Goal: Task Accomplishment & Management: Complete application form

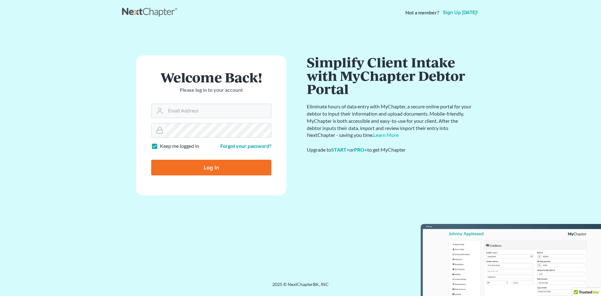
type input "[EMAIL_ADDRESS][DOMAIN_NAME]"
click at [210, 171] on input "Log In" at bounding box center [211, 168] width 120 height 16
type input "Thinking..."
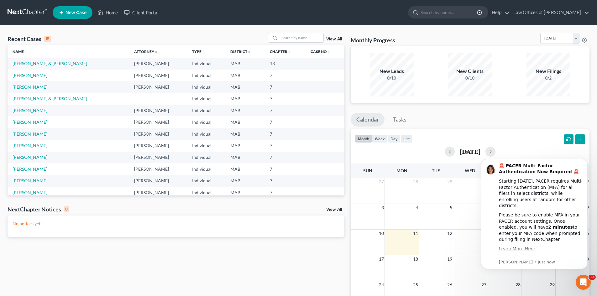
click at [74, 12] on span "New Case" at bounding box center [75, 12] width 21 height 5
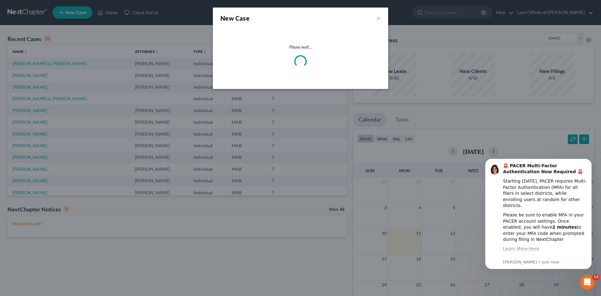
select select "39"
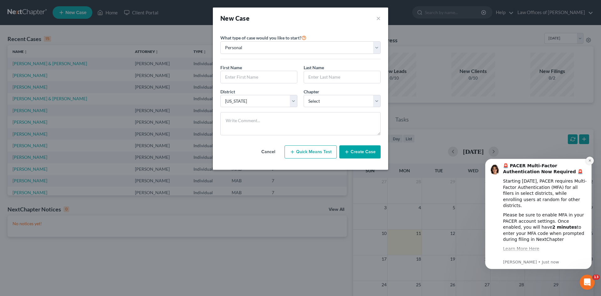
click at [593, 161] on button "Dismiss notification" at bounding box center [590, 161] width 8 height 8
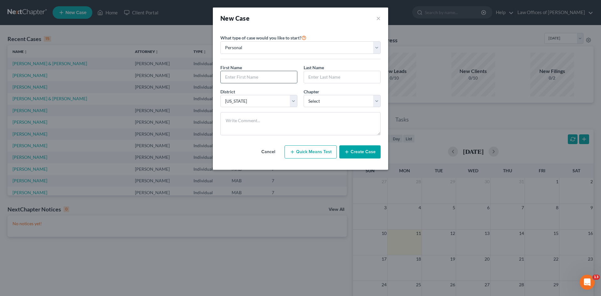
click at [238, 78] on input "text" at bounding box center [259, 77] width 76 height 12
type input "[PERSON_NAME]"
click at [376, 101] on select "Select 7 11 12 13" at bounding box center [342, 101] width 77 height 13
select select "3"
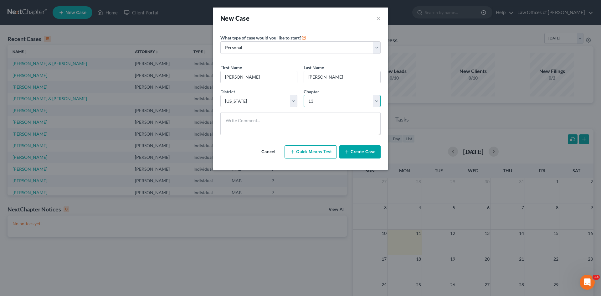
click at [304, 95] on select "Select 7 11 12 13" at bounding box center [342, 101] width 77 height 13
click at [354, 153] on button "Create Case" at bounding box center [359, 151] width 41 height 13
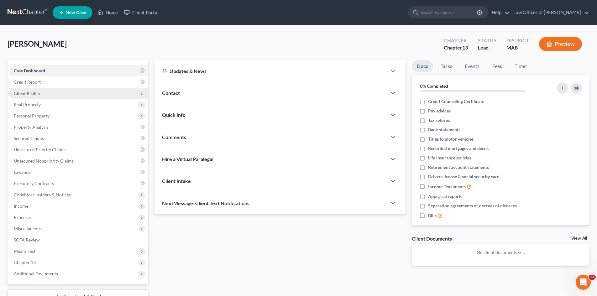
click at [34, 95] on span "Client Profile" at bounding box center [27, 93] width 26 height 5
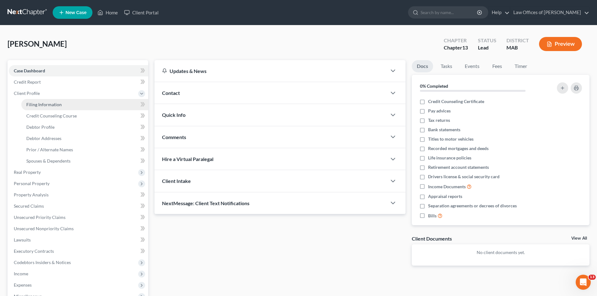
click at [47, 104] on span "Filing Information" at bounding box center [43, 104] width 35 height 5
select select "1"
select select "0"
select select "3"
select select "39"
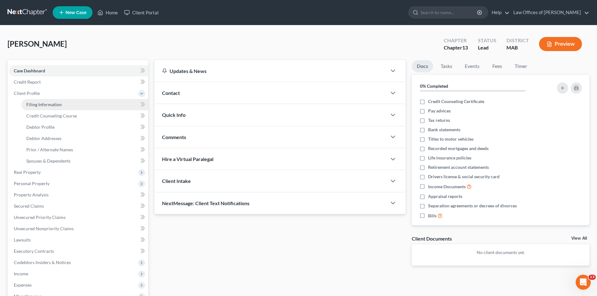
select select "22"
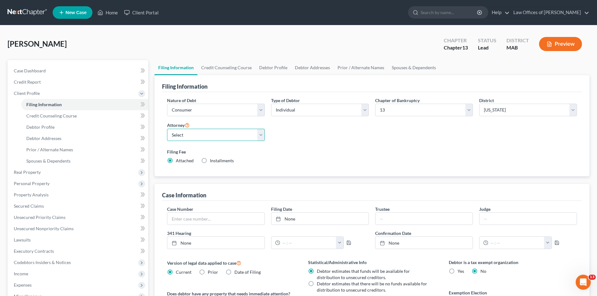
click at [260, 135] on select "Select [PERSON_NAME]" at bounding box center [216, 135] width 98 height 13
select select "0"
click at [167, 129] on select "Select [PERSON_NAME]" at bounding box center [216, 135] width 98 height 13
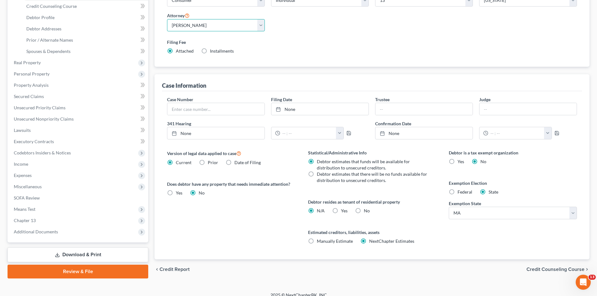
scroll to position [117, 0]
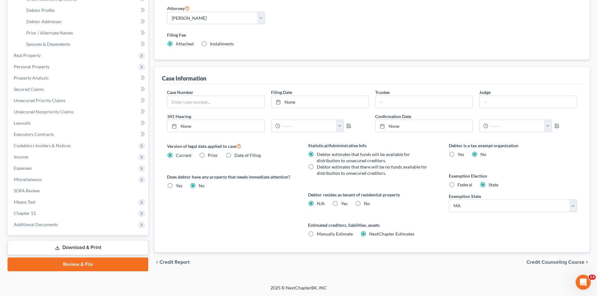
click at [176, 184] on label "Yes Yes" at bounding box center [179, 186] width 7 height 6
click at [178, 184] on input "Yes Yes" at bounding box center [180, 185] width 4 height 4
radio input "true"
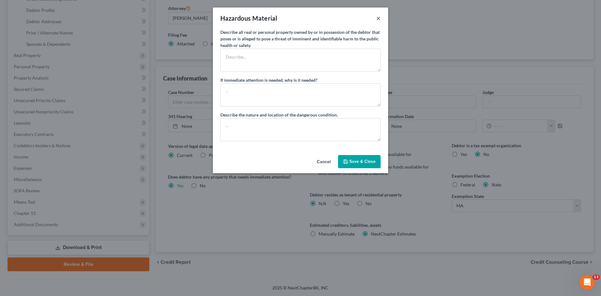
click at [380, 18] on button "×" at bounding box center [378, 18] width 4 height 8
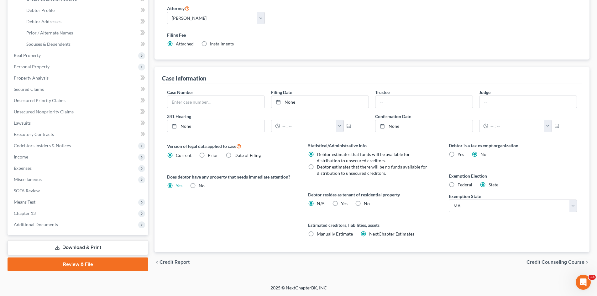
click at [199, 185] on label "No" at bounding box center [202, 186] width 6 height 6
click at [201, 185] on input "No" at bounding box center [203, 185] width 4 height 4
radio input "true"
radio input "false"
click at [549, 263] on span "Credit Counseling Course" at bounding box center [555, 262] width 58 height 5
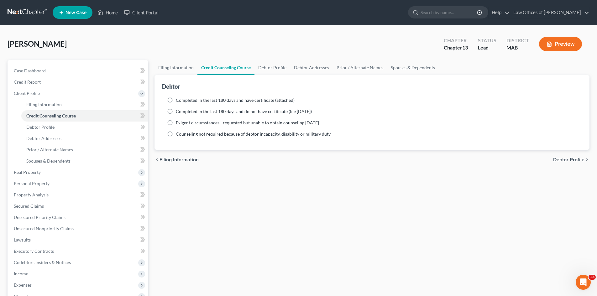
click at [176, 101] on label "Completed in the last 180 days and have certificate (attached)" at bounding box center [235, 100] width 119 height 6
click at [178, 101] on input "Completed in the last 180 days and have certificate (attached)" at bounding box center [180, 99] width 4 height 4
radio input "true"
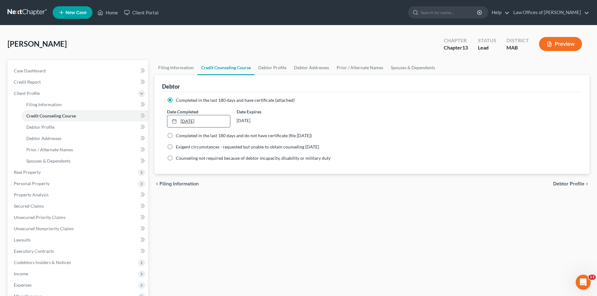
type input "[DATE]"
click at [196, 122] on link "[DATE]" at bounding box center [198, 121] width 62 height 12
click at [565, 184] on span "Debtor Profile" at bounding box center [568, 183] width 31 height 5
select select "0"
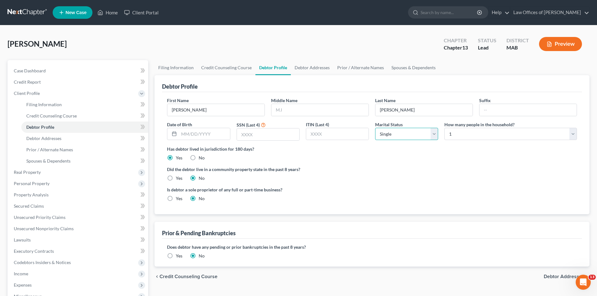
click at [434, 134] on select "Select Single Married Separated Divorced Widowed" at bounding box center [406, 134] width 63 height 13
select select "2"
click at [375, 128] on select "Select Single Married Separated Divorced Widowed" at bounding box center [406, 134] width 63 height 13
click at [573, 136] on select "Select 1 2 3 4 5 6 7 8 9 10 11 12 13 14 15 16 17 18 19 20" at bounding box center [510, 134] width 132 height 13
select select "2"
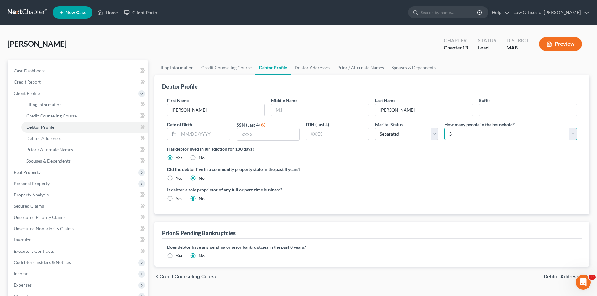
click at [444, 128] on select "Select 1 2 3 4 5 6 7 8 9 10 11 12 13 14 15 16 17 18 19 20" at bounding box center [510, 134] width 132 height 13
click at [555, 277] on span "Debtor Addresses" at bounding box center [563, 276] width 41 height 5
select select "0"
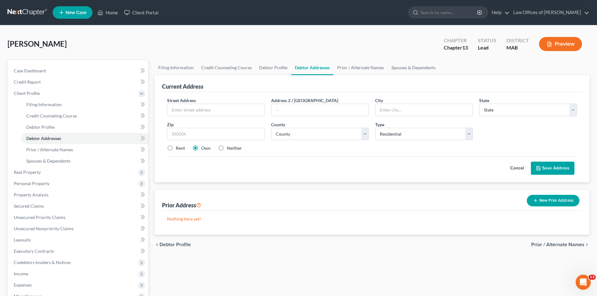
click at [183, 244] on span "Debtor Profile" at bounding box center [174, 244] width 31 height 5
select select "2"
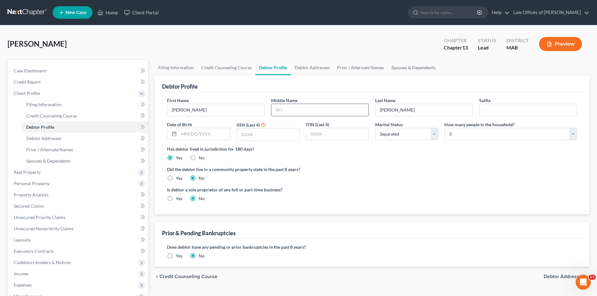
click at [282, 114] on input "text" at bounding box center [319, 110] width 97 height 12
type input "L."
click at [255, 138] on input "text" at bounding box center [268, 134] width 62 height 12
type input "1214"
click at [558, 277] on span "Debtor Addresses" at bounding box center [563, 276] width 41 height 5
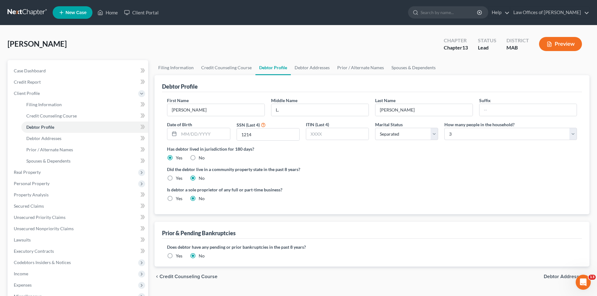
select select "0"
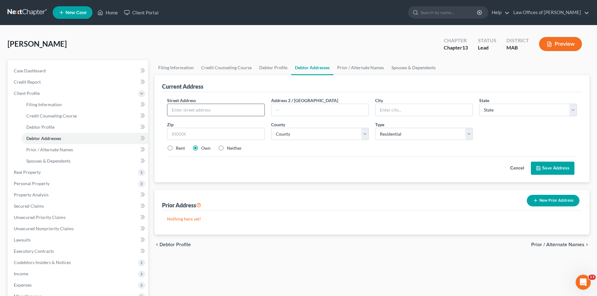
click at [181, 110] on input "text" at bounding box center [215, 110] width 97 height 12
type input "[STREET_ADDRESS][PERSON_NAME]"
type input "V"
type input "Brookfield"
select select "22"
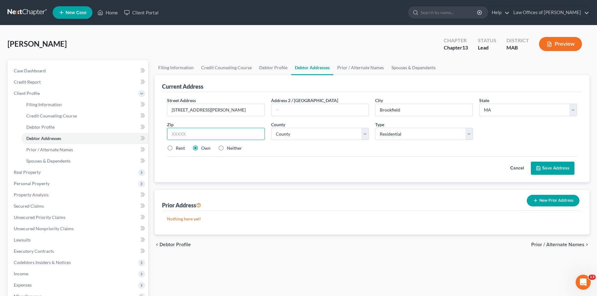
click at [178, 136] on input "text" at bounding box center [216, 134] width 98 height 13
type input "01506"
click at [364, 135] on select "County [GEOGRAPHIC_DATA] [GEOGRAPHIC_DATA] [GEOGRAPHIC_DATA] [GEOGRAPHIC_DATA] …" at bounding box center [320, 134] width 98 height 13
select select "13"
click at [271, 128] on select "County [GEOGRAPHIC_DATA] [GEOGRAPHIC_DATA] [GEOGRAPHIC_DATA] [GEOGRAPHIC_DATA] …" at bounding box center [320, 134] width 98 height 13
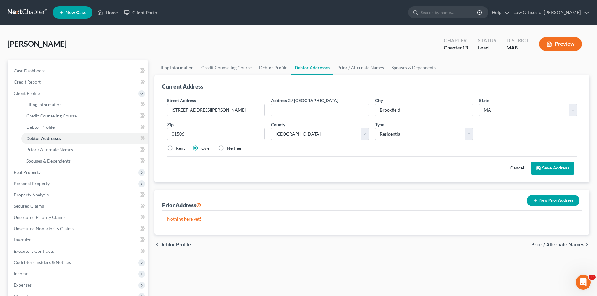
click at [554, 168] on button "Save Address" at bounding box center [553, 168] width 44 height 13
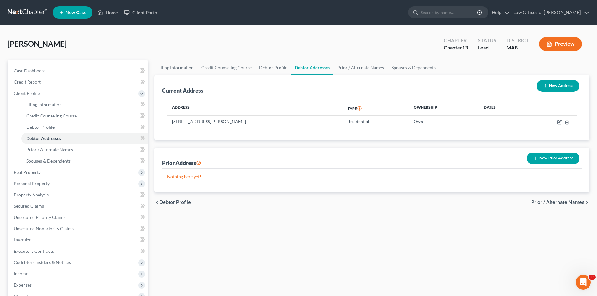
click at [546, 204] on span "Prior / Alternate Names" at bounding box center [557, 202] width 53 height 5
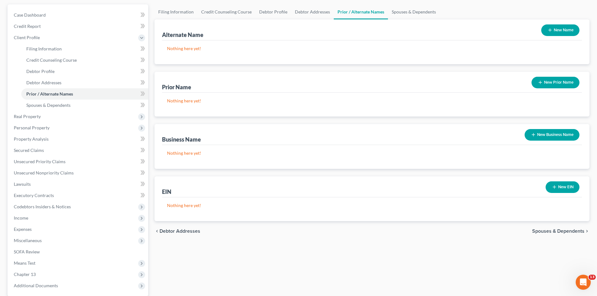
scroll to position [57, 0]
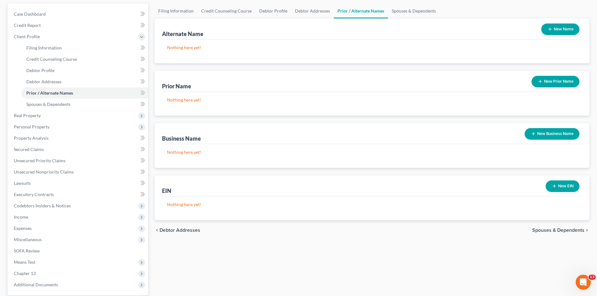
click at [558, 230] on span "Spouses & Dependents" at bounding box center [558, 230] width 52 height 5
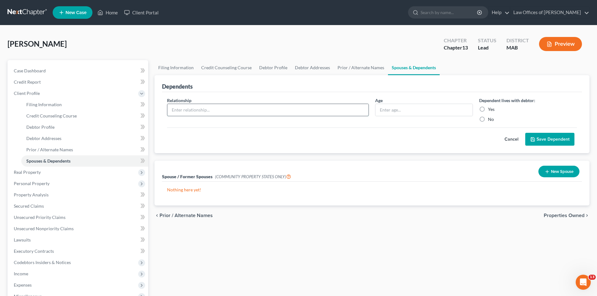
click at [198, 108] on input "text" at bounding box center [267, 110] width 201 height 12
type input "[PERSON_NAME]"
click at [488, 109] on label "Yes" at bounding box center [491, 109] width 7 height 6
click at [490, 109] on input "Yes" at bounding box center [492, 108] width 4 height 4
radio input "true"
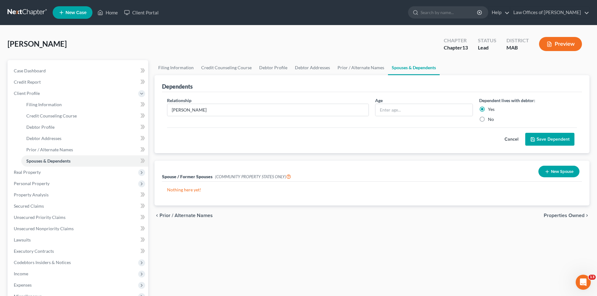
click at [546, 139] on button "Save Dependent" at bounding box center [549, 139] width 49 height 13
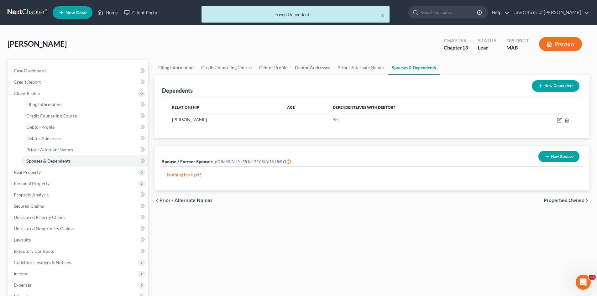
click at [545, 86] on button "New Dependent" at bounding box center [555, 86] width 48 height 12
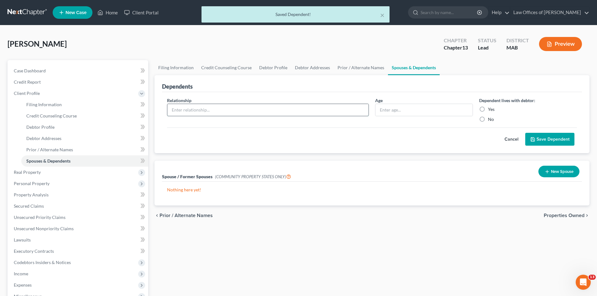
click at [188, 109] on input "text" at bounding box center [267, 110] width 201 height 12
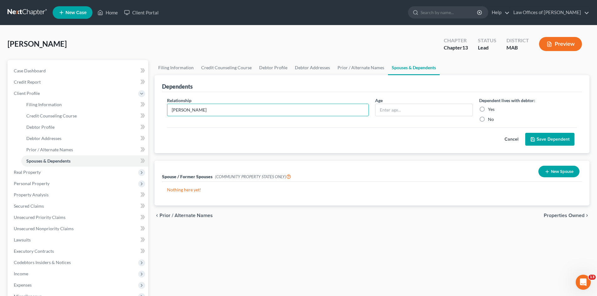
type input "[PERSON_NAME]"
click at [488, 109] on label "Yes" at bounding box center [491, 109] width 7 height 6
click at [490, 109] on input "Yes" at bounding box center [492, 108] width 4 height 4
radio input "true"
click at [542, 141] on button "Save Dependent" at bounding box center [549, 139] width 49 height 13
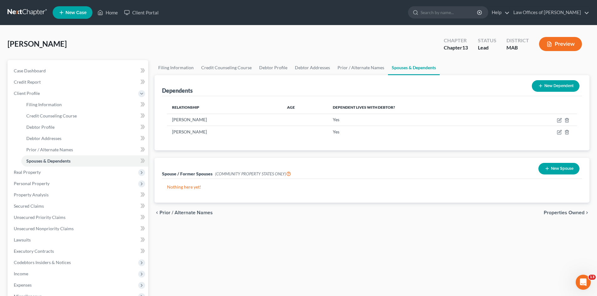
click at [563, 213] on span "Properties Owned" at bounding box center [563, 212] width 41 height 5
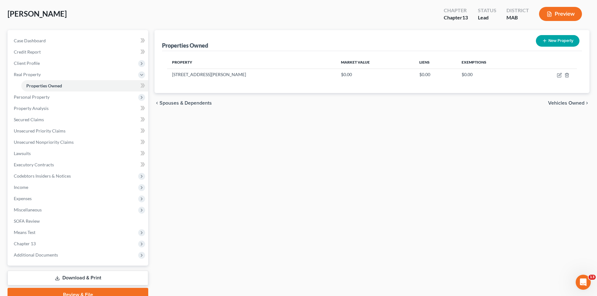
scroll to position [33, 0]
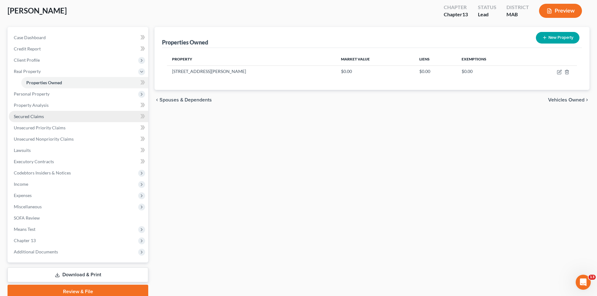
click at [43, 114] on span "Secured Claims" at bounding box center [29, 116] width 30 height 5
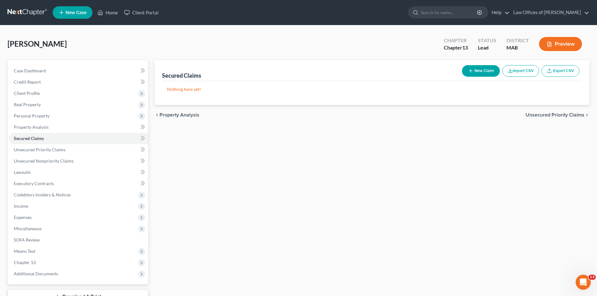
click at [475, 71] on button "New Claim" at bounding box center [481, 71] width 38 height 12
select select "0"
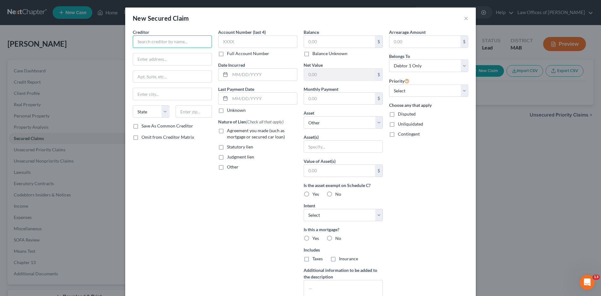
click at [149, 42] on input "text" at bounding box center [172, 41] width 79 height 13
type input "Select Portfolio Servicing, Inc."
type input "P.O. Box 65450"
click at [143, 91] on input "text" at bounding box center [172, 94] width 79 height 12
type input "[GEOGRAPHIC_DATA]"
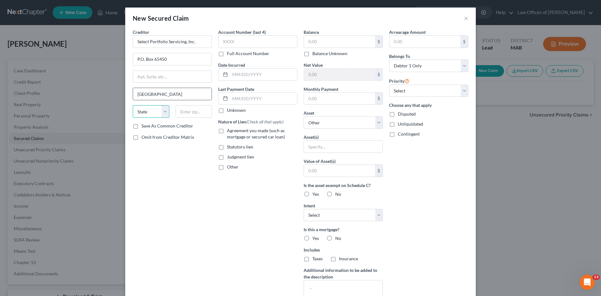
select select "46"
type input "84165"
click at [227, 54] on label "Full Account Number" at bounding box center [248, 53] width 42 height 6
click at [230, 54] on input "Full Account Number" at bounding box center [232, 52] width 4 height 4
click at [224, 42] on input "text" at bounding box center [257, 41] width 79 height 13
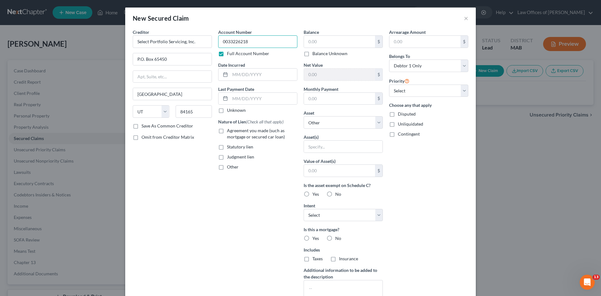
type input "0033226218"
click at [227, 131] on label "Agreement you made (such as mortgage or secured car loan)" at bounding box center [262, 133] width 70 height 13
click at [230, 131] on input "Agreement you made (such as mortgage or secured car loan)" at bounding box center [232, 129] width 4 height 4
checkbox input "true"
click at [319, 44] on input "text" at bounding box center [339, 42] width 71 height 12
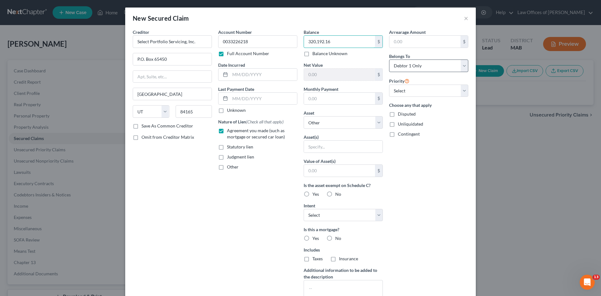
type input "320,192.16"
click at [462, 66] on select "Select Debtor 1 Only Debtor 2 Only Debtor 1 And Debtor 2 Only At Least One Of T…" at bounding box center [428, 66] width 79 height 13
select select "3"
click at [389, 60] on select "Select Debtor 1 Only Debtor 2 Only Debtor 1 And Debtor 2 Only At Least One Of T…" at bounding box center [428, 66] width 79 height 13
click at [315, 97] on input "text" at bounding box center [339, 99] width 71 height 12
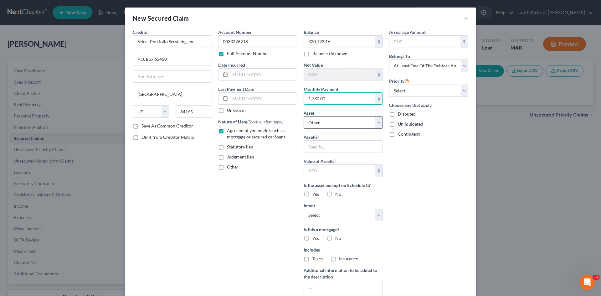
type input "1,730.00"
click at [377, 124] on select "Select Other Multiple Assets [STREET_ADDRESS][PERSON_NAME] - $0.0" at bounding box center [343, 122] width 79 height 13
select select "2"
click at [304, 116] on select "Select Other Multiple Assets [STREET_ADDRESS][PERSON_NAME] - $0.0" at bounding box center [343, 122] width 79 height 13
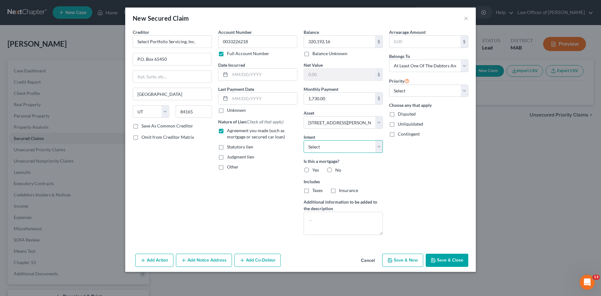
click at [378, 146] on select "Select Surrender Redeem Reaffirm Avoid Other" at bounding box center [343, 146] width 79 height 13
select select "4"
click at [304, 140] on select "Select Surrender Redeem Reaffirm Avoid Other" at bounding box center [343, 146] width 79 height 13
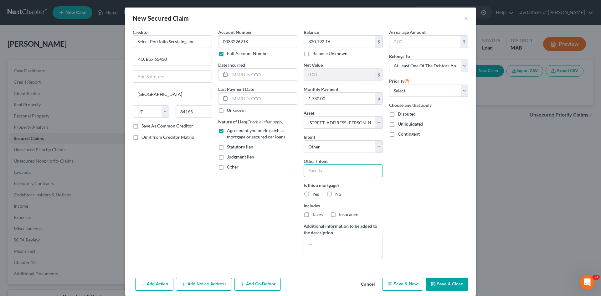
click at [313, 171] on input "text" at bounding box center [343, 170] width 79 height 13
type input "voluntary payments post petition"
click at [313, 194] on label "Yes" at bounding box center [316, 194] width 7 height 6
click at [315, 194] on input "Yes" at bounding box center [317, 193] width 4 height 4
radio input "true"
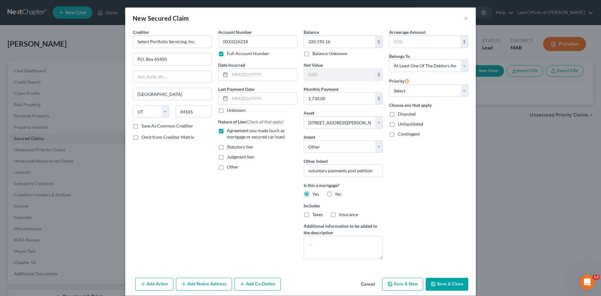
click at [440, 282] on button "Save & Close" at bounding box center [447, 284] width 43 height 13
select select
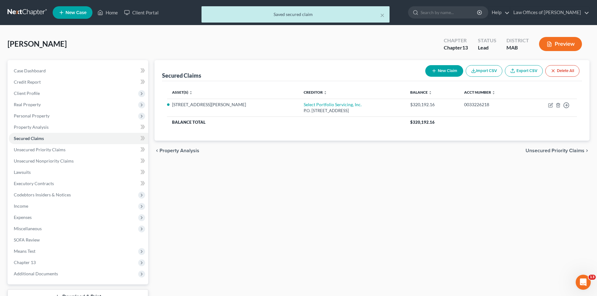
click at [440, 73] on button "New Claim" at bounding box center [444, 71] width 38 height 12
select select "0"
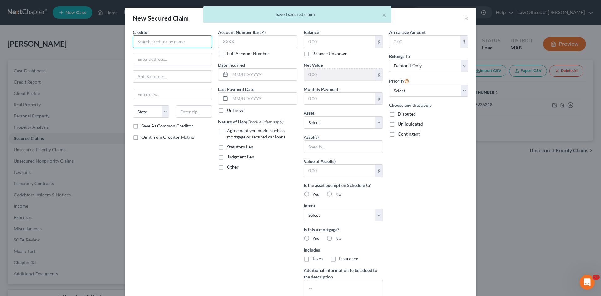
click at [148, 43] on input "text" at bounding box center [172, 41] width 79 height 13
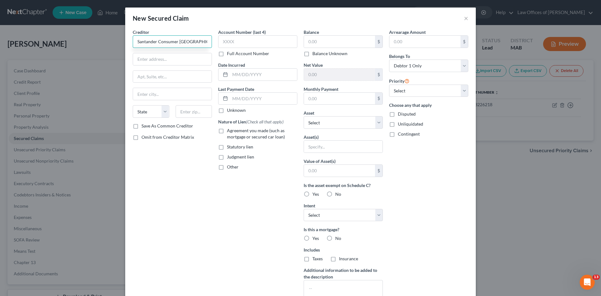
type input "Santander Consumer [GEOGRAPHIC_DATA]"
type input "P.O. Box 660633"
type input "[GEOGRAPHIC_DATA]"
select select "45"
type input "75266"
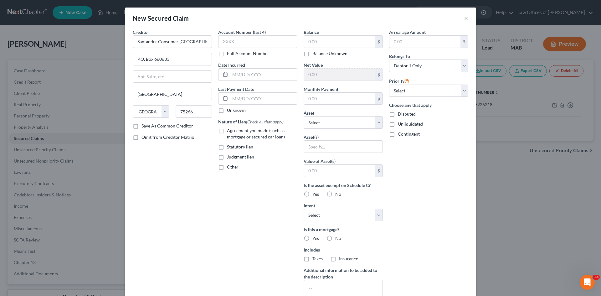
click at [227, 55] on label "Full Account Number" at bounding box center [248, 53] width 42 height 6
click at [230, 54] on input "Full Account Number" at bounding box center [232, 52] width 4 height 4
click at [223, 39] on input "text" at bounding box center [257, 41] width 79 height 13
click at [227, 55] on label "Full Account Number" at bounding box center [248, 53] width 42 height 6
click at [230, 54] on input "Full Account Number" at bounding box center [232, 52] width 4 height 4
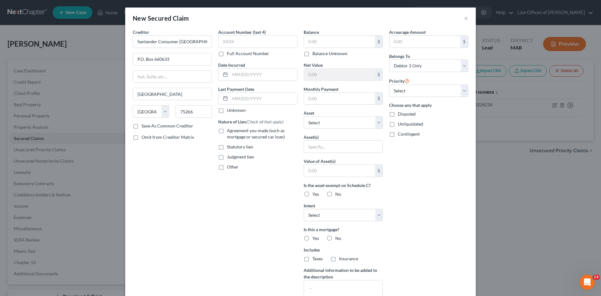
click at [227, 55] on label "Full Account Number" at bounding box center [248, 53] width 42 height 6
click at [230, 54] on input "Full Account Number" at bounding box center [232, 52] width 4 height 4
click at [226, 41] on input "text" at bounding box center [257, 41] width 79 height 13
type input "0027908629"
click at [227, 131] on label "Agreement you made (such as mortgage or secured car loan)" at bounding box center [262, 133] width 70 height 13
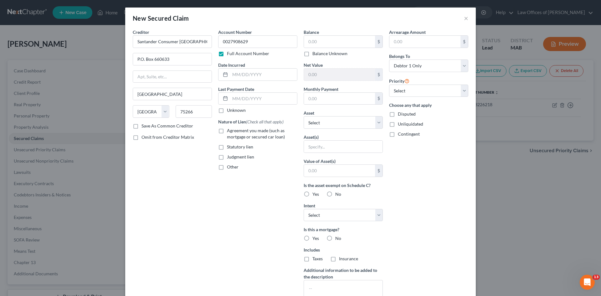
click at [230, 131] on input "Agreement you made (such as mortgage or secured car loan)" at bounding box center [232, 129] width 4 height 4
checkbox input "true"
click at [308, 39] on input "text" at bounding box center [339, 42] width 71 height 12
type input "17,887.28"
click at [327, 97] on input "text" at bounding box center [339, 99] width 71 height 12
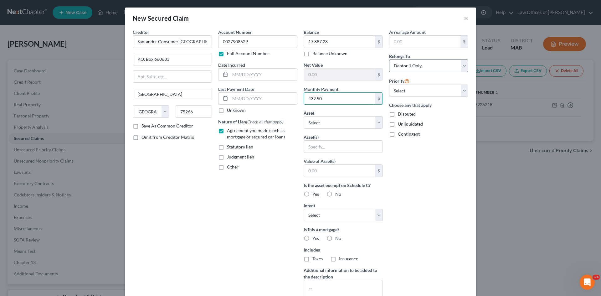
type input "432.50"
click at [461, 66] on select "Select Debtor 1 Only Debtor 2 Only Debtor 1 And Debtor 2 Only At Least One Of T…" at bounding box center [428, 66] width 79 height 13
select select "3"
click at [389, 60] on select "Select Debtor 1 Only Debtor 2 Only Debtor 1 And Debtor 2 Only At Least One Of T…" at bounding box center [428, 66] width 79 height 13
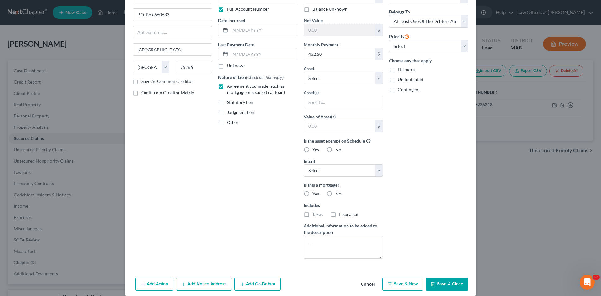
scroll to position [52, 0]
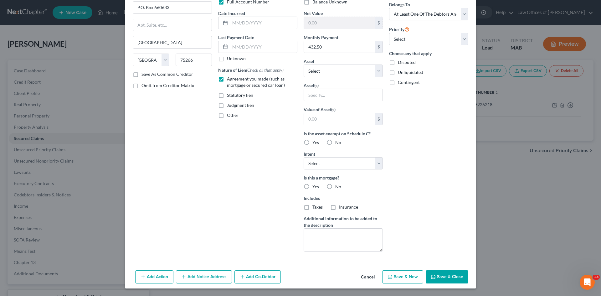
click at [438, 278] on button "Save & Close" at bounding box center [447, 276] width 43 height 13
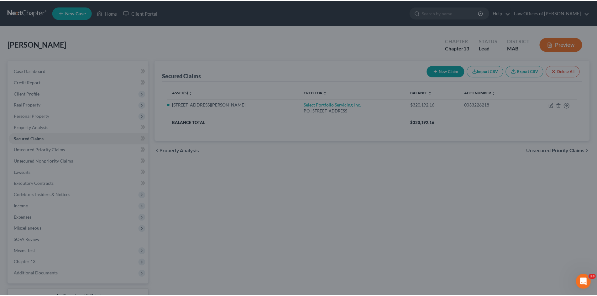
scroll to position [0, 0]
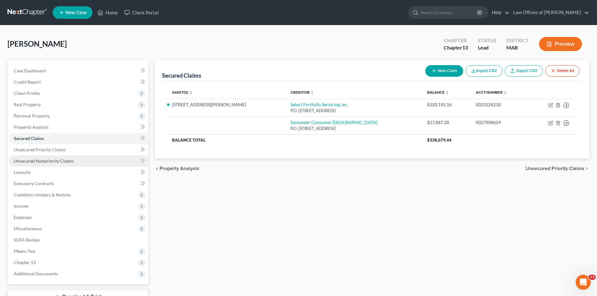
click at [39, 161] on span "Unsecured Nonpriority Claims" at bounding box center [44, 160] width 60 height 5
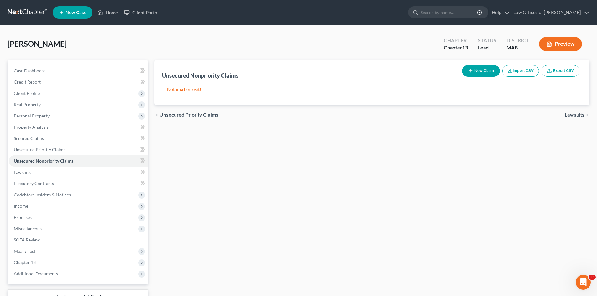
click at [476, 72] on button "New Claim" at bounding box center [481, 71] width 38 height 12
select select "0"
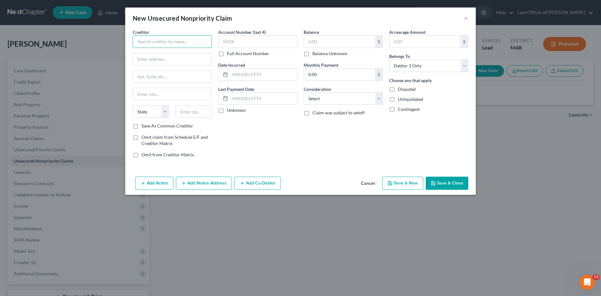
click at [151, 46] on input "text" at bounding box center [172, 41] width 79 height 13
type input "[PERSON_NAME] and [PERSON_NAME]"
type input "[STREET_ADDRESS][PERSON_NAME]"
type input "Suite 309"
type input "Leominster"
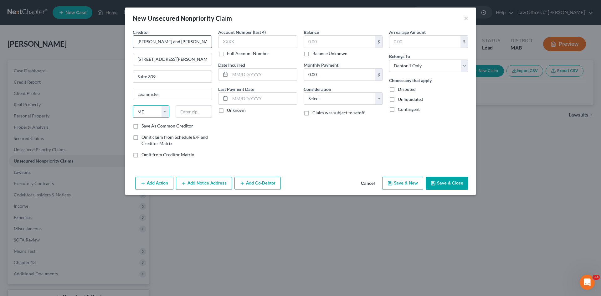
select select "22"
type input "01453"
click at [307, 44] on input "text" at bounding box center [339, 42] width 71 height 12
type input "175.99"
click at [447, 185] on button "Save & Close" at bounding box center [447, 183] width 43 height 13
